Goal: Transaction & Acquisition: Purchase product/service

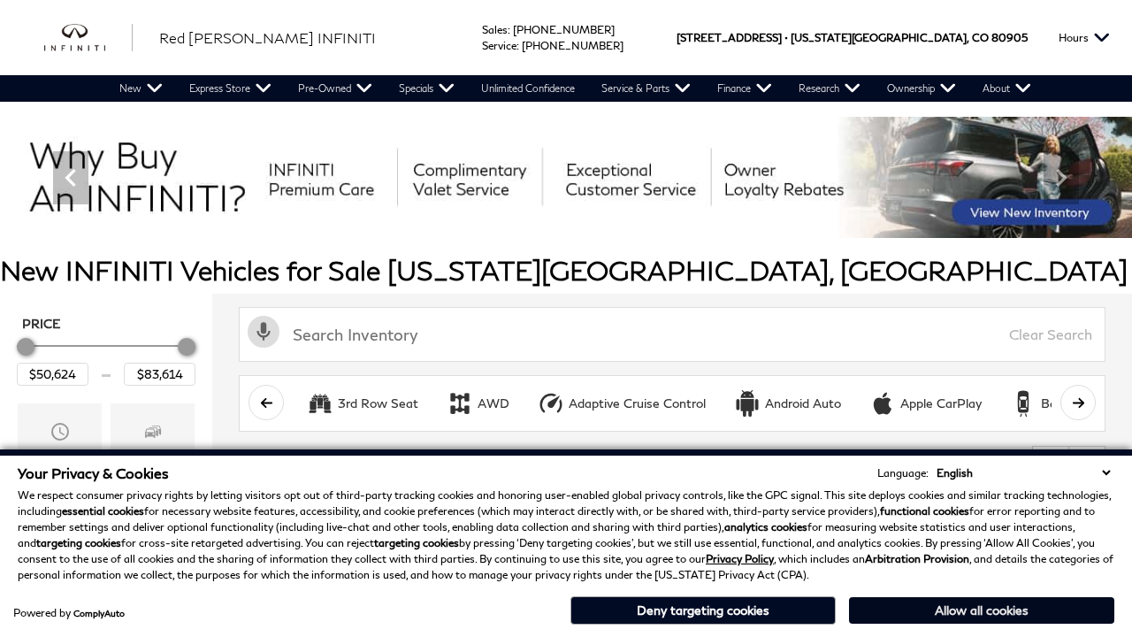
click at [982, 610] on button "Allow all cookies" at bounding box center [981, 610] width 265 height 27
